Goal: Task Accomplishment & Management: Use online tool/utility

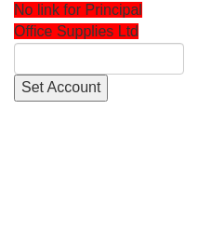
drag, startPoint x: 81, startPoint y: 81, endPoint x: 79, endPoint y: 63, distance: 17.8
click at [80, 80] on input "Set Account" at bounding box center [61, 87] width 94 height 27
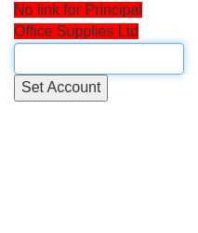
click at [79, 63] on input "text" at bounding box center [99, 59] width 170 height 32
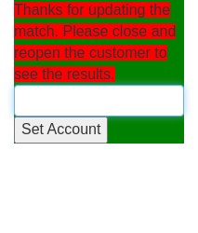
click at [62, 101] on input "text" at bounding box center [99, 101] width 170 height 32
paste input "Principal Office Supplies Ltd"
type input "Principal Office Supplies Ltd"
click at [145, 105] on input "text" at bounding box center [99, 101] width 170 height 32
paste input "Principal Office Supplies Ltd"
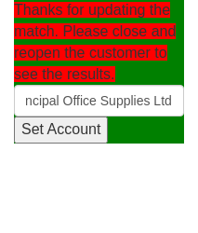
scroll to position [0, 19]
type input "Principal Office Supplies Ltd"
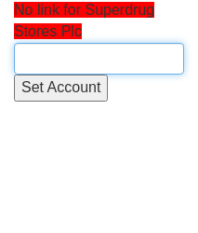
click at [94, 60] on input "text" at bounding box center [99, 59] width 170 height 32
paste input "AS Watson Group"
type input "AS Watson Group"
drag, startPoint x: 0, startPoint y: 0, endPoint x: 66, endPoint y: 56, distance: 86.5
click at [71, 56] on input "text" at bounding box center [99, 59] width 170 height 32
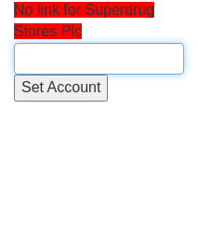
click at [66, 56] on input "text" at bounding box center [99, 59] width 170 height 32
paste input "AS [PERSON_NAME] Group"
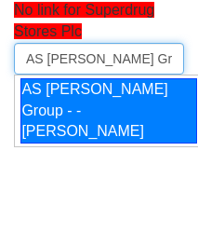
click at [100, 122] on div "AS [PERSON_NAME] Group - - [PERSON_NAME]" at bounding box center [108, 111] width 177 height 66
type input "AS [PERSON_NAME] Group - - [PERSON_NAME]"
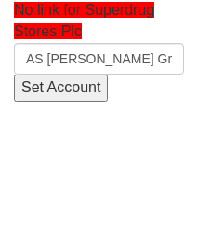
click at [78, 92] on input "Set Account" at bounding box center [61, 87] width 94 height 27
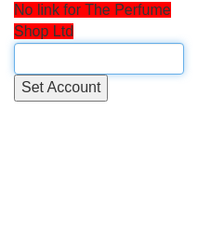
click at [127, 65] on input "text" at bounding box center [99, 59] width 170 height 32
paste input "AS [PERSON_NAME] Group"
type input "AS [PERSON_NAME] Group"
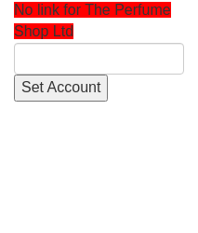
click at [89, 60] on input "text" at bounding box center [99, 59] width 170 height 32
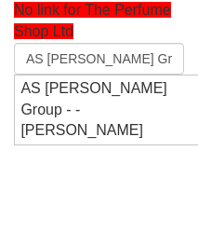
click at [71, 104] on div "AS Watson Group - - James Moxon" at bounding box center [108, 110] width 177 height 64
type input "AS Watson Group - - James Moxon"
